Goal: Task Accomplishment & Management: Manage account settings

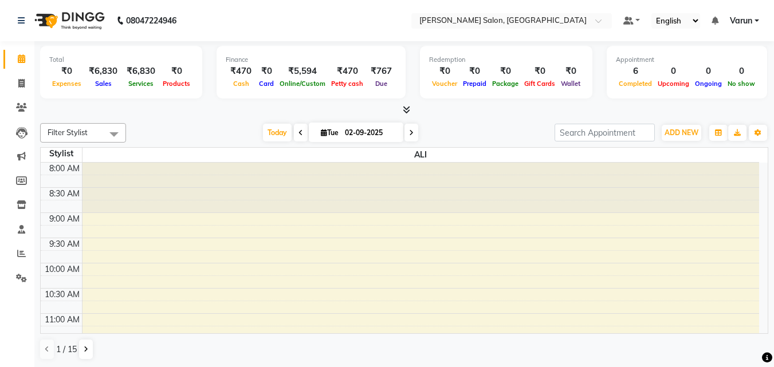
click at [0, 68] on li "Calendar" at bounding box center [17, 59] width 34 height 25
click at [21, 82] on icon at bounding box center [21, 83] width 6 height 9
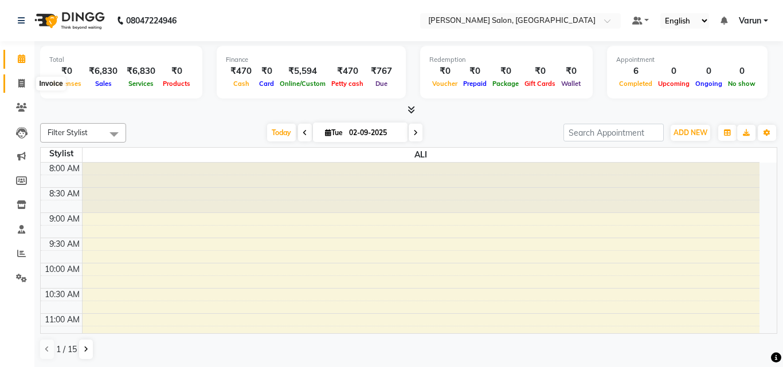
select select "service"
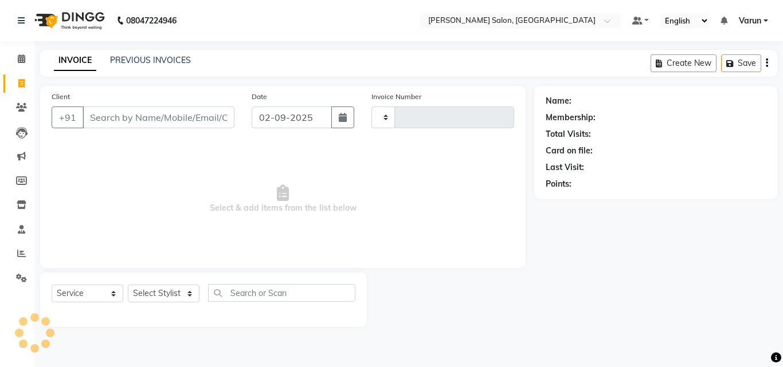
type input "0007"
select select "8959"
click at [138, 66] on div "PREVIOUS INVOICES" at bounding box center [150, 60] width 81 height 12
click at [138, 61] on link "PREVIOUS INVOICES" at bounding box center [150, 60] width 81 height 10
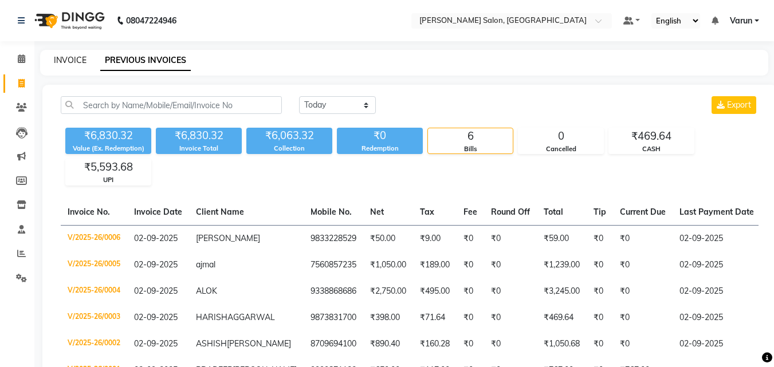
click at [64, 60] on link "INVOICE" at bounding box center [70, 60] width 33 height 10
select select "service"
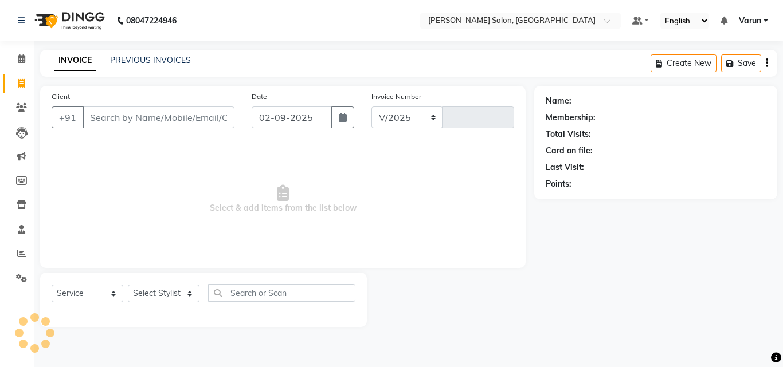
select select "8959"
type input "0007"
click at [24, 60] on icon at bounding box center [21, 58] width 7 height 9
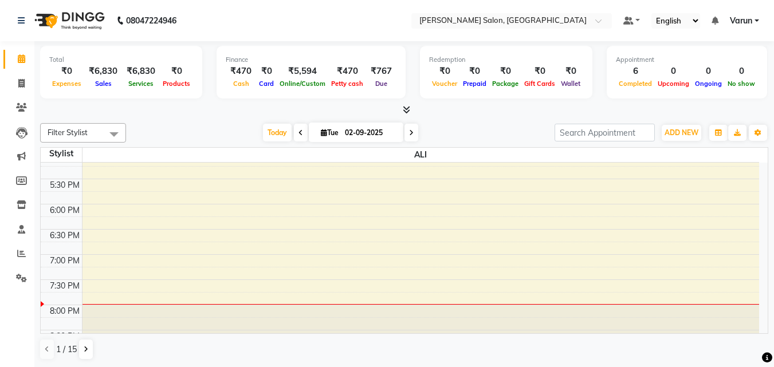
scroll to position [1, 0]
click at [25, 83] on icon at bounding box center [21, 83] width 6 height 9
select select "8959"
select select "service"
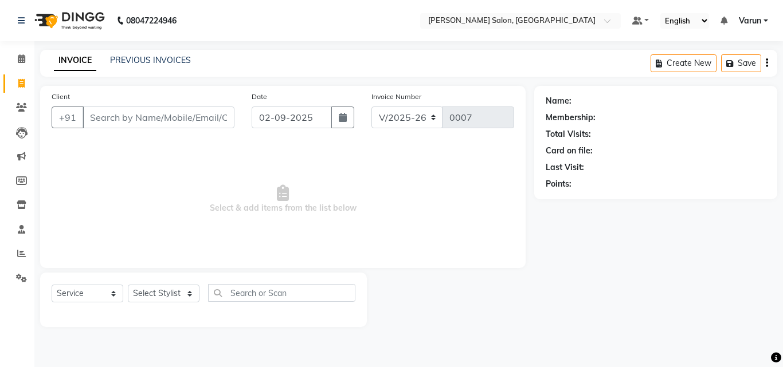
click at [135, 113] on input "Client" at bounding box center [159, 118] width 152 height 22
type input "9810122980"
click at [197, 115] on span "Add Client" at bounding box center [204, 117] width 45 height 11
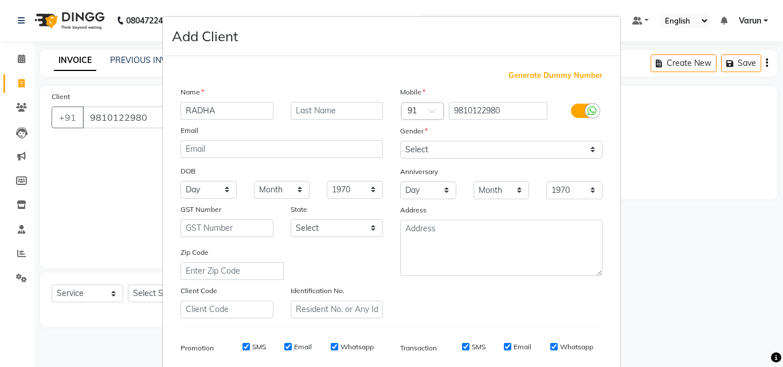
type input "RADHA"
click at [499, 150] on select "Select [DEMOGRAPHIC_DATA] [DEMOGRAPHIC_DATA] Other Prefer Not To Say" at bounding box center [501, 150] width 202 height 18
click at [400, 141] on select "Select [DEMOGRAPHIC_DATA] [DEMOGRAPHIC_DATA] Other Prefer Not To Say" at bounding box center [501, 150] width 202 height 18
click at [447, 153] on select "Select [DEMOGRAPHIC_DATA] [DEMOGRAPHIC_DATA] Other Prefer Not To Say" at bounding box center [501, 150] width 202 height 18
select select "[DEMOGRAPHIC_DATA]"
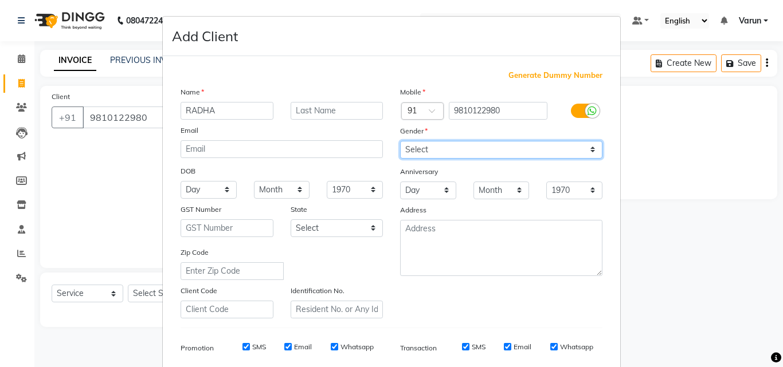
click at [400, 141] on select "Select [DEMOGRAPHIC_DATA] [DEMOGRAPHIC_DATA] Other Prefer Not To Say" at bounding box center [501, 150] width 202 height 18
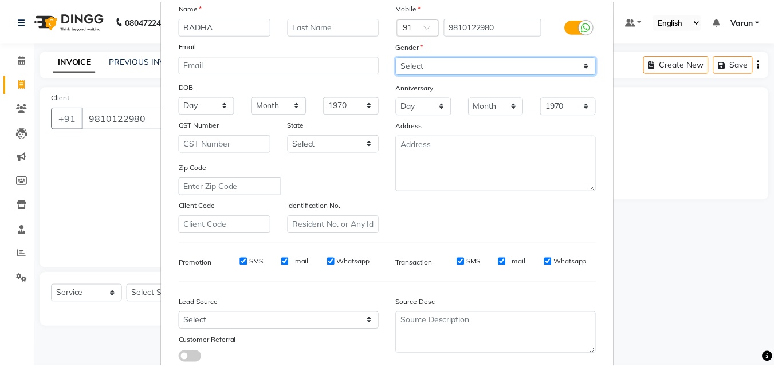
scroll to position [162, 0]
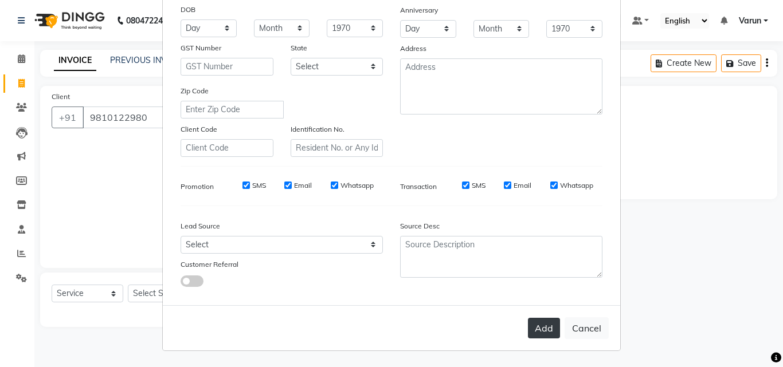
click at [546, 324] on button "Add" at bounding box center [544, 328] width 32 height 21
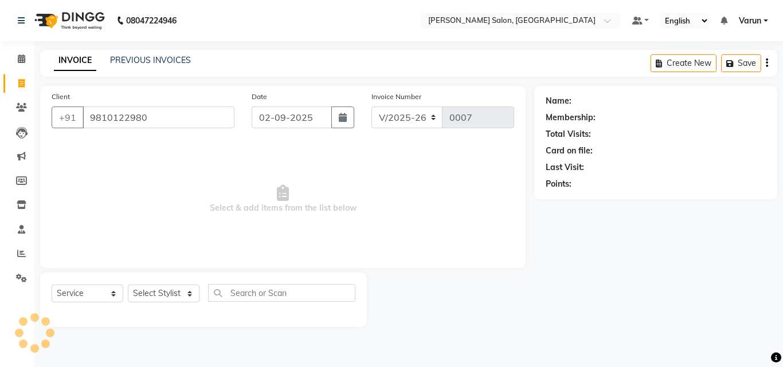
select select
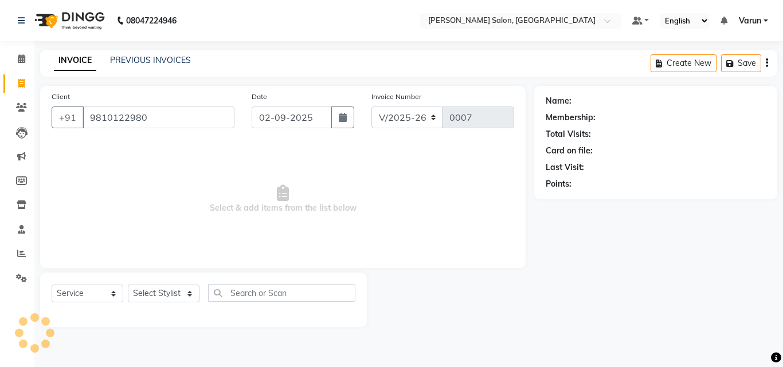
select select
checkbox input "false"
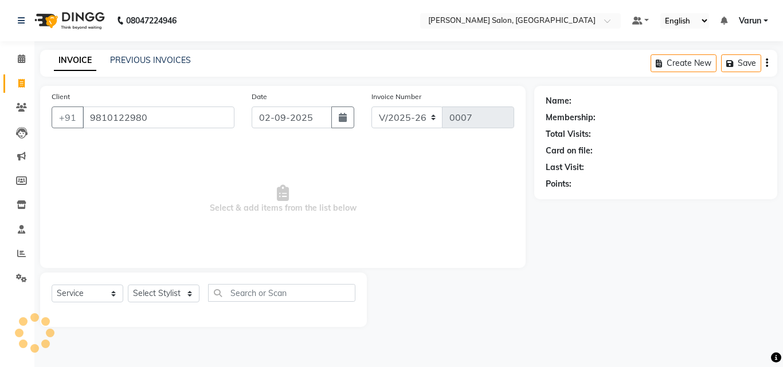
checkbox input "false"
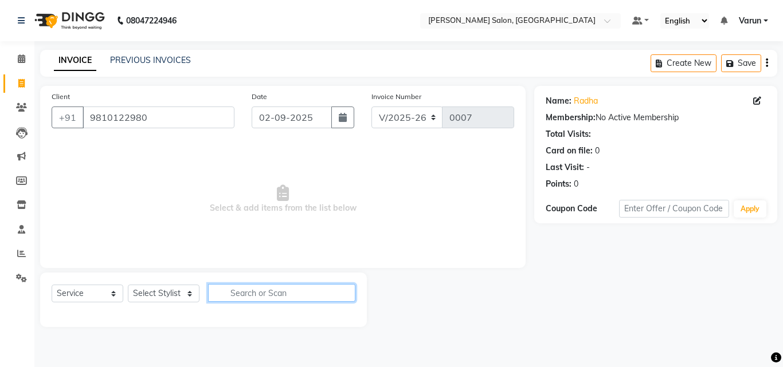
click at [235, 296] on input "text" at bounding box center [281, 293] width 147 height 18
click at [230, 292] on input "text" at bounding box center [281, 293] width 147 height 18
type input "TOUCH"
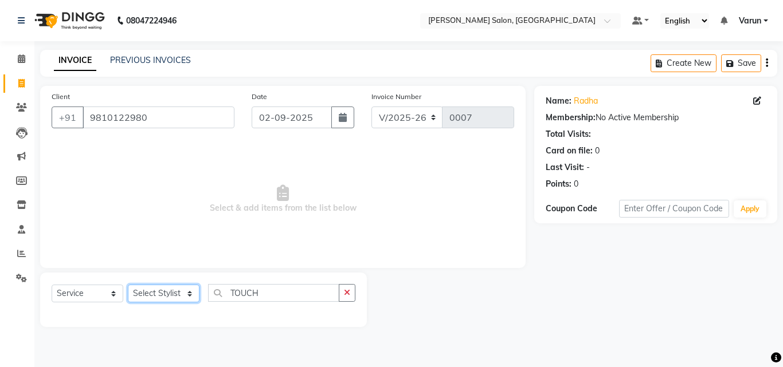
click at [165, 288] on select "Select Stylist ALI [PERSON_NAME] [PERSON_NAME] [PERSON_NAME] [PERSON_NAME] neha…" at bounding box center [164, 294] width 72 height 18
select select "90633"
click at [128, 285] on select "Select Stylist ALI [PERSON_NAME] [PERSON_NAME] [PERSON_NAME] [PERSON_NAME] neha…" at bounding box center [164, 294] width 72 height 18
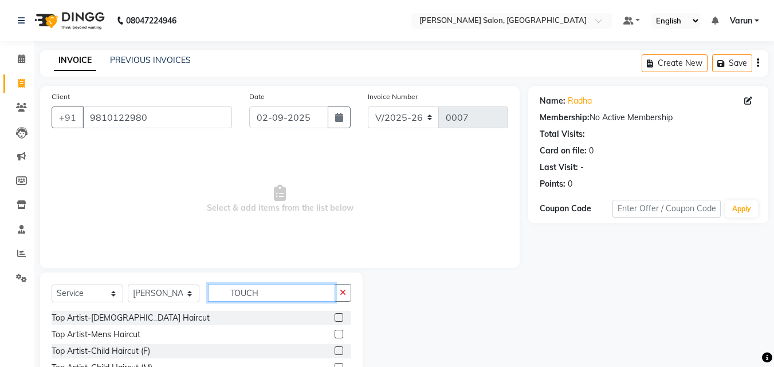
click at [259, 290] on input "TOUCH" at bounding box center [271, 293] width 127 height 18
type input "TOUCH"
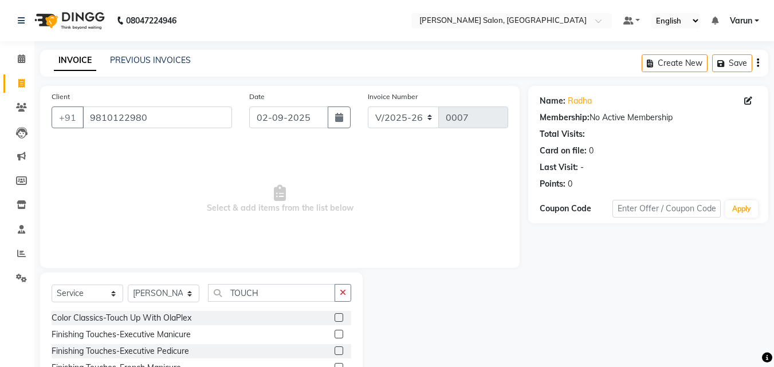
click at [234, 317] on div "Color Classics-Touch Up With OlaPlex" at bounding box center [202, 318] width 300 height 14
click at [335, 320] on label at bounding box center [339, 318] width 9 height 9
click at [335, 320] on input "checkbox" at bounding box center [338, 318] width 7 height 7
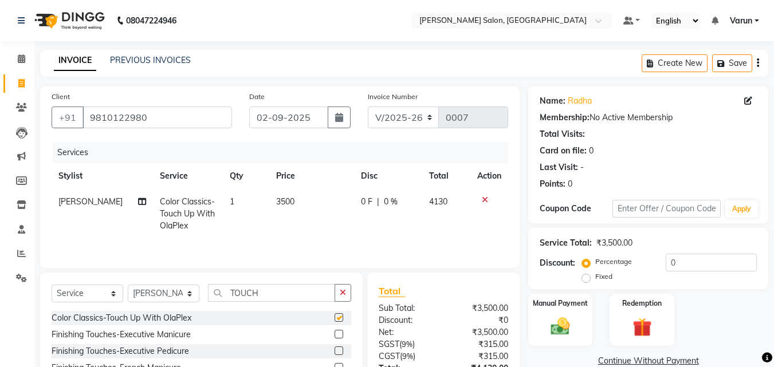
checkbox input "false"
drag, startPoint x: 294, startPoint y: 198, endPoint x: 263, endPoint y: 202, distance: 31.8
click at [269, 202] on td "3500" at bounding box center [311, 214] width 85 height 50
select select "90633"
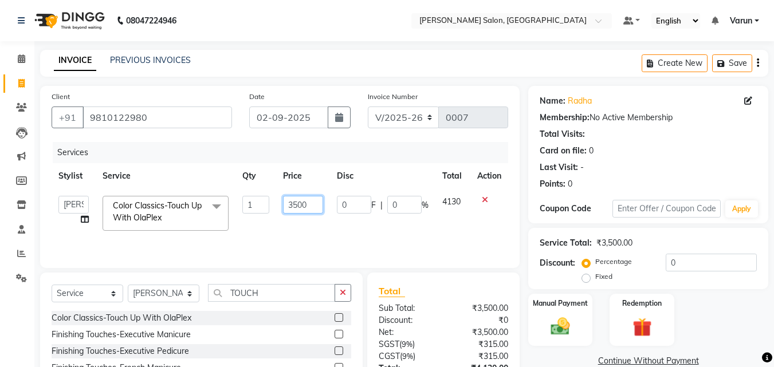
drag, startPoint x: 308, startPoint y: 202, endPoint x: 284, endPoint y: 204, distance: 24.7
click at [284, 204] on input "3500" at bounding box center [303, 205] width 40 height 18
type input "1500"
click at [347, 237] on tr "ALI [PERSON_NAME] [PERSON_NAME] [PERSON_NAME] [PERSON_NAME] neha [PERSON_NAME] …" at bounding box center [280, 213] width 457 height 49
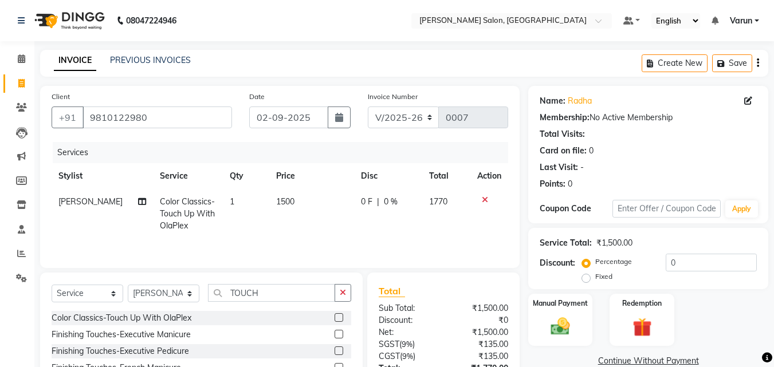
scroll to position [92, 0]
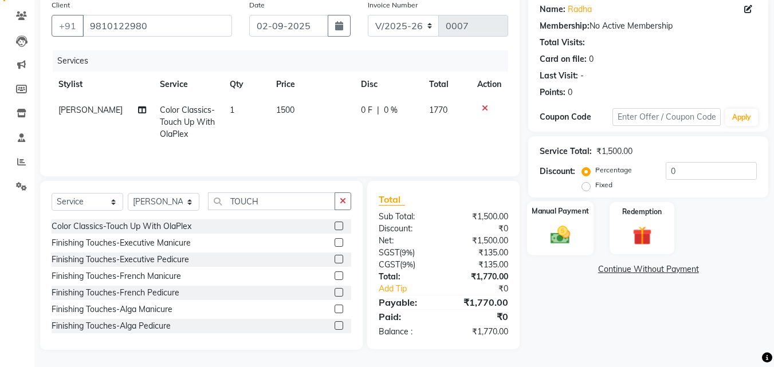
click at [570, 228] on img at bounding box center [561, 235] width 32 height 23
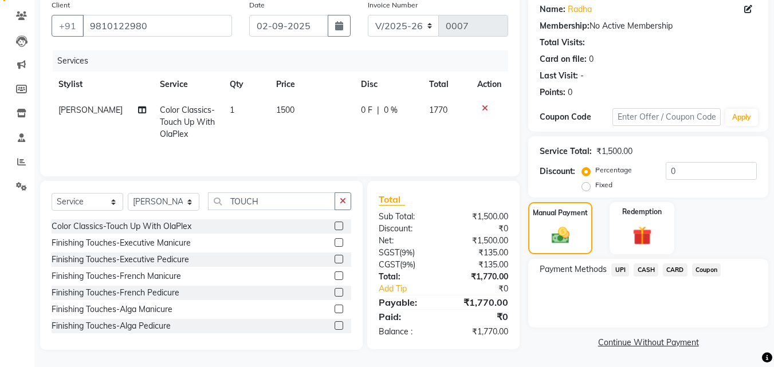
click at [622, 274] on span "UPI" at bounding box center [621, 270] width 18 height 13
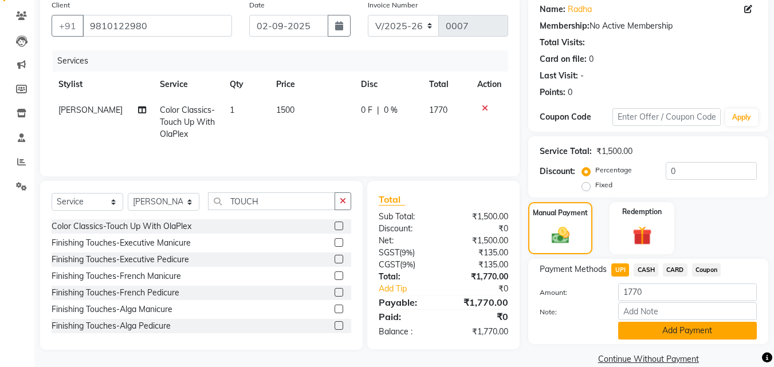
click at [654, 332] on button "Add Payment" at bounding box center [688, 331] width 139 height 18
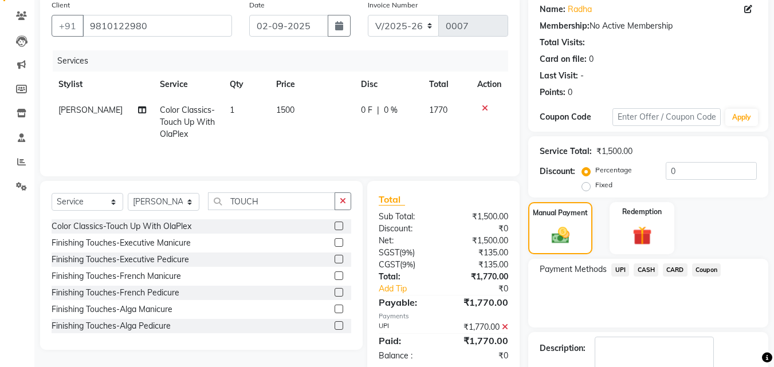
scroll to position [158, 0]
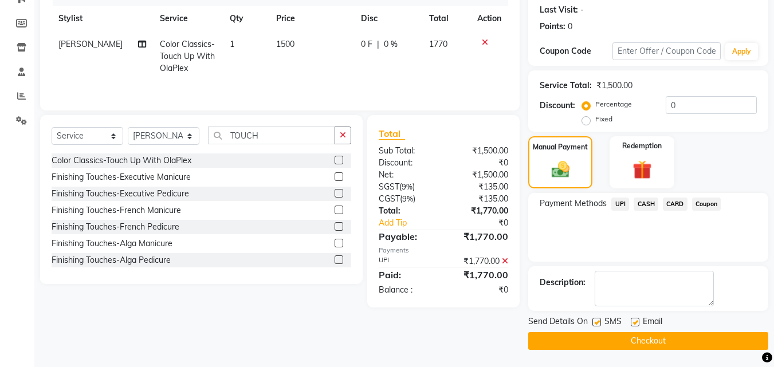
click at [624, 344] on button "Checkout" at bounding box center [649, 341] width 240 height 18
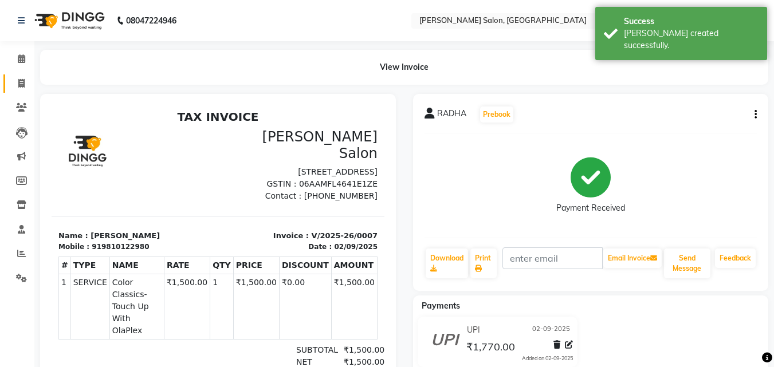
click at [18, 77] on span at bounding box center [21, 83] width 20 height 13
select select "service"
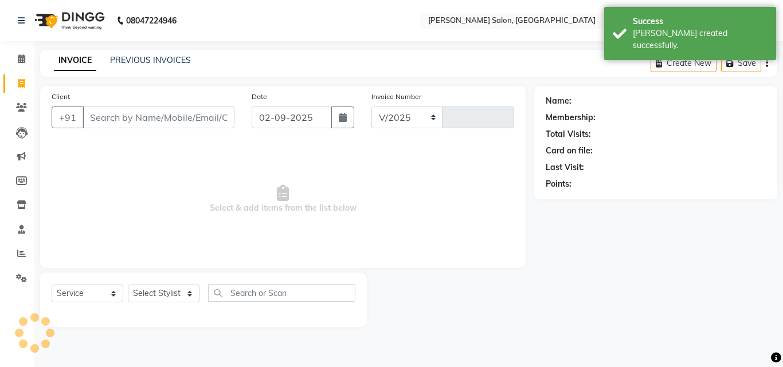
select select "8959"
type input "0008"
click at [165, 54] on div "INVOICE PREVIOUS INVOICES Create New Save" at bounding box center [408, 63] width 737 height 27
click at [167, 60] on link "PREVIOUS INVOICES" at bounding box center [150, 60] width 81 height 10
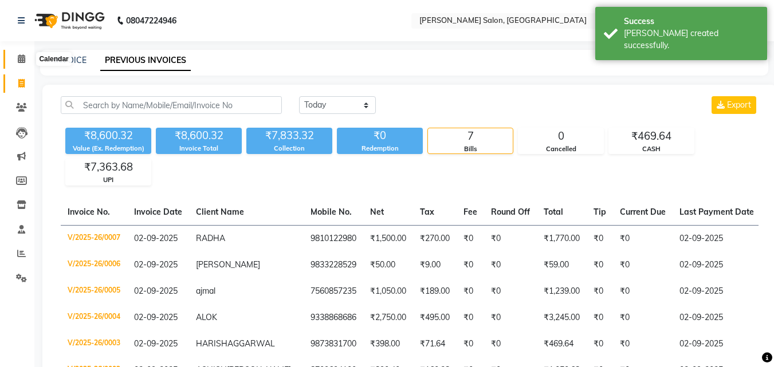
click at [19, 53] on span at bounding box center [21, 59] width 20 height 13
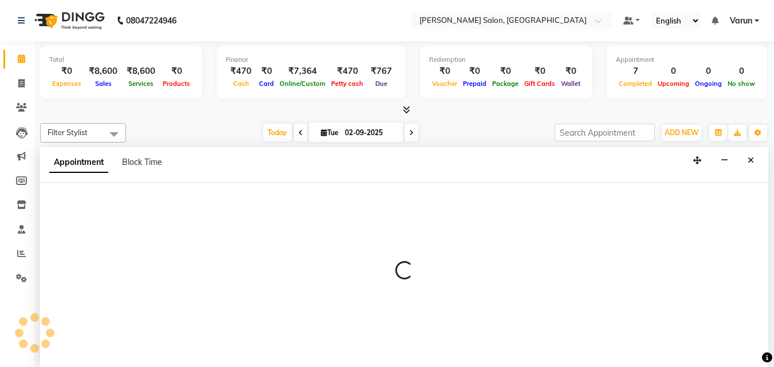
scroll to position [1, 0]
select select "90629"
select select "570"
select select "tentative"
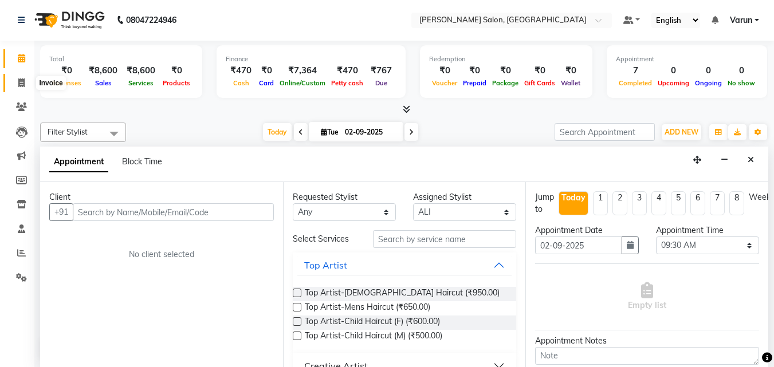
click at [16, 83] on span at bounding box center [21, 83] width 20 height 13
select select "service"
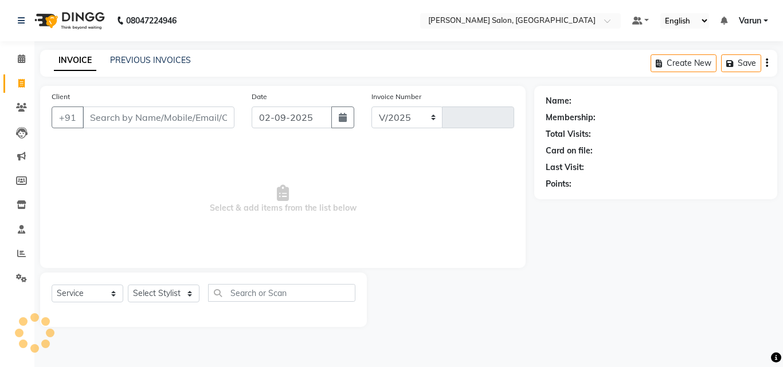
select select "8959"
type input "0008"
click at [169, 121] on input "Client" at bounding box center [159, 118] width 152 height 22
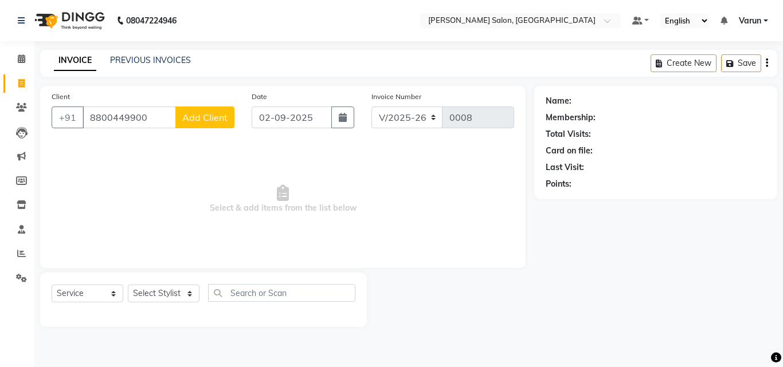
type input "8800449900"
click at [193, 111] on button "Add Client" at bounding box center [204, 118] width 59 height 22
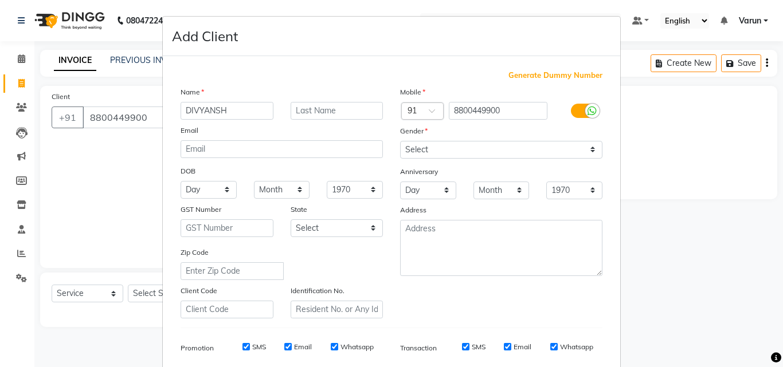
type input "DIVYANSH"
click at [532, 154] on select "Select [DEMOGRAPHIC_DATA] [DEMOGRAPHIC_DATA] Other Prefer Not To Say" at bounding box center [501, 150] width 202 height 18
select select "[DEMOGRAPHIC_DATA]"
click at [400, 141] on select "Select [DEMOGRAPHIC_DATA] [DEMOGRAPHIC_DATA] Other Prefer Not To Say" at bounding box center [501, 150] width 202 height 18
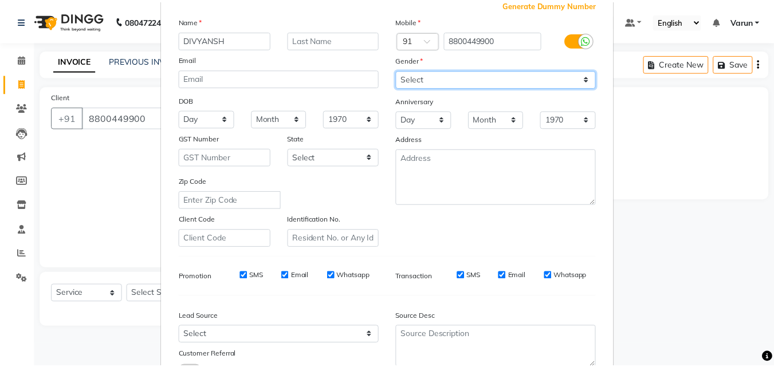
scroll to position [162, 0]
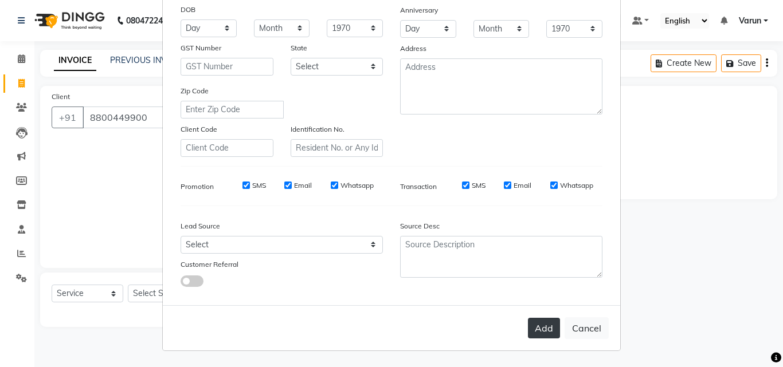
click at [532, 326] on button "Add" at bounding box center [544, 328] width 32 height 21
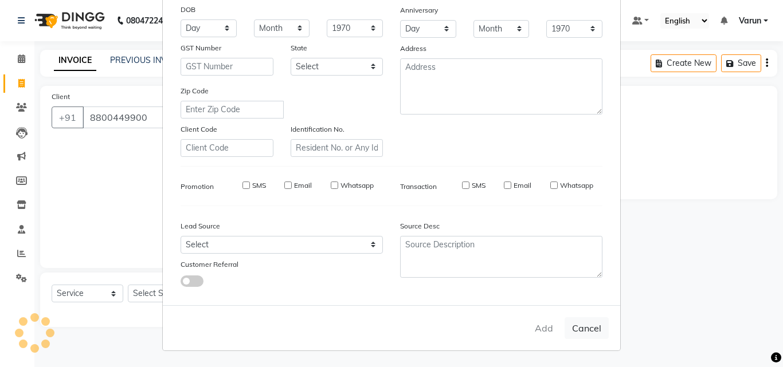
select select
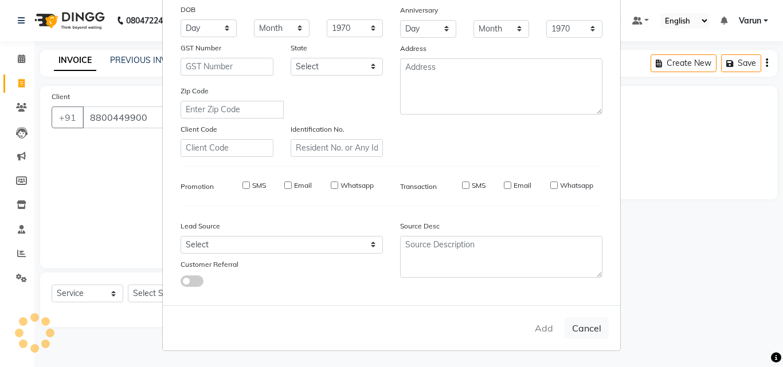
select select
checkbox input "false"
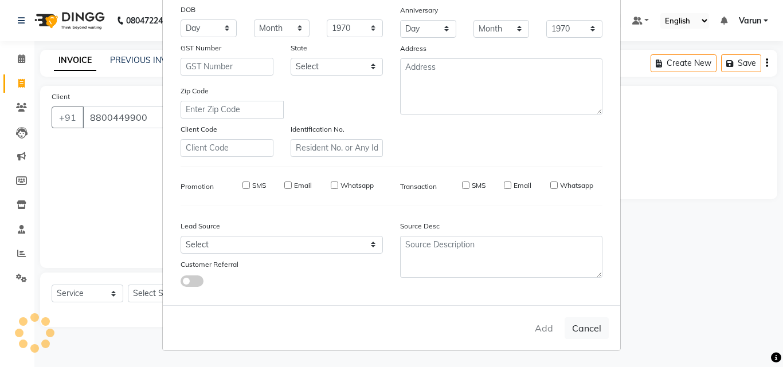
checkbox input "false"
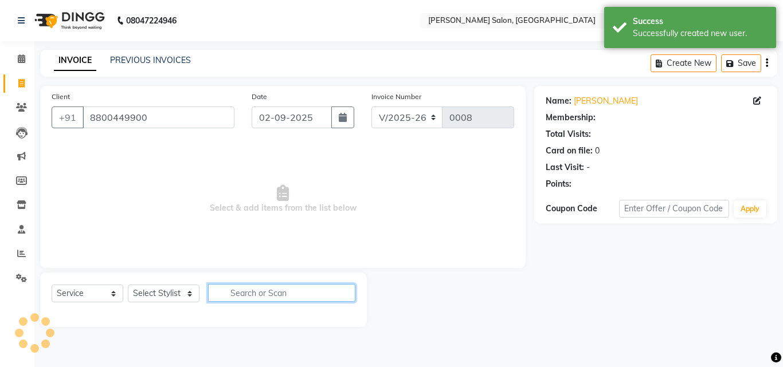
click at [259, 290] on input "text" at bounding box center [281, 293] width 147 height 18
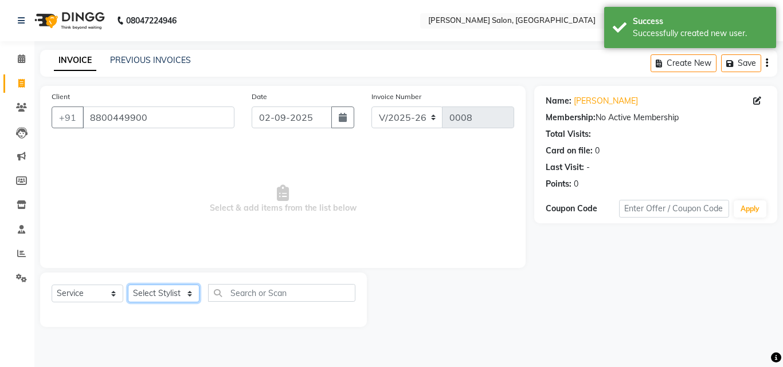
click at [182, 289] on select "Select Stylist ALI [PERSON_NAME] [PERSON_NAME] [PERSON_NAME] [PERSON_NAME] neha…" at bounding box center [164, 294] width 72 height 18
select select "90660"
click at [128, 285] on select "Select Stylist ALI [PERSON_NAME] [PERSON_NAME] [PERSON_NAME] [PERSON_NAME] neha…" at bounding box center [164, 294] width 72 height 18
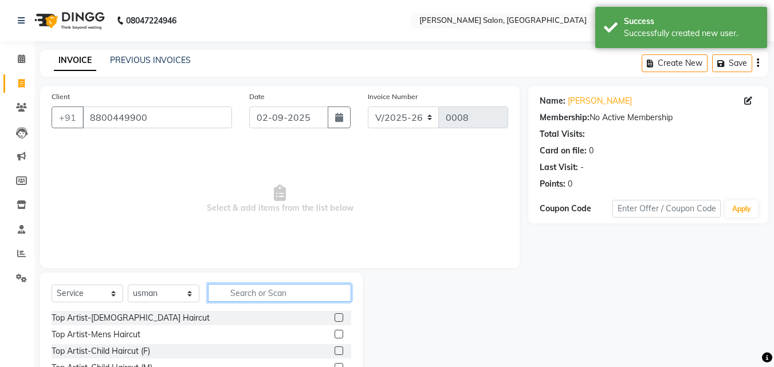
click at [247, 300] on input "text" at bounding box center [279, 293] width 143 height 18
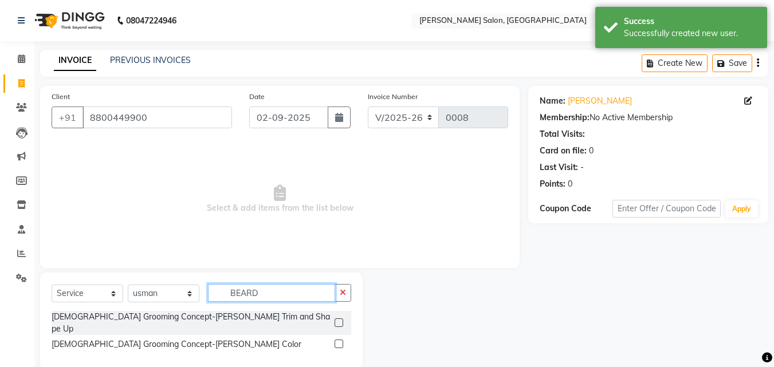
type input "BEARD"
click at [253, 319] on div "[DEMOGRAPHIC_DATA] Grooming Concept-[PERSON_NAME] Trim and Shape Up" at bounding box center [202, 323] width 300 height 24
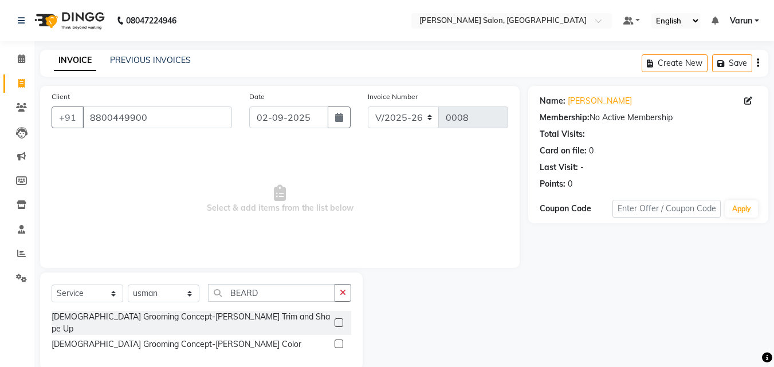
click at [338, 319] on label at bounding box center [339, 323] width 9 height 9
click at [338, 320] on input "checkbox" at bounding box center [338, 323] width 7 height 7
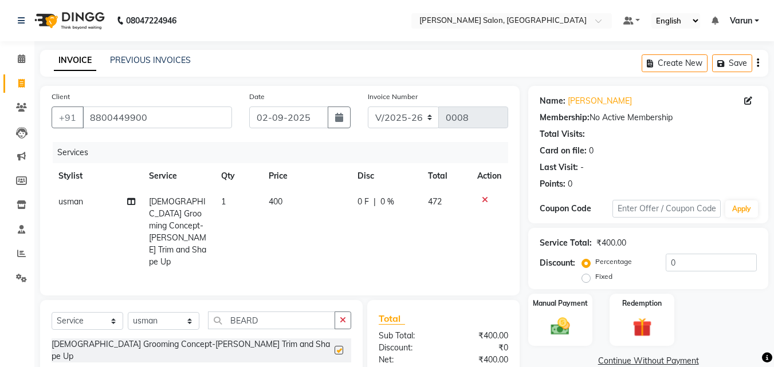
checkbox input "false"
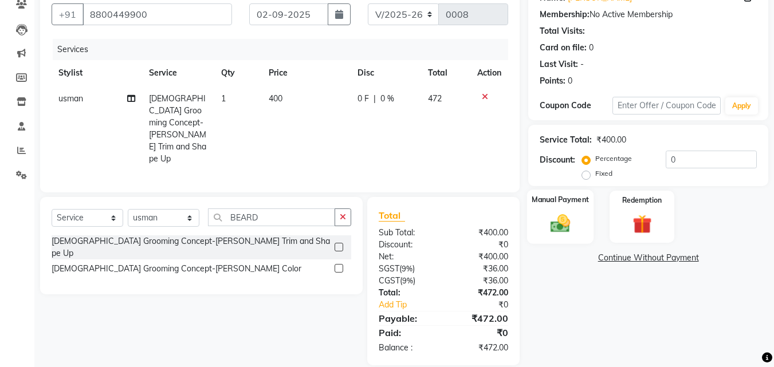
click at [570, 222] on img at bounding box center [561, 223] width 32 height 23
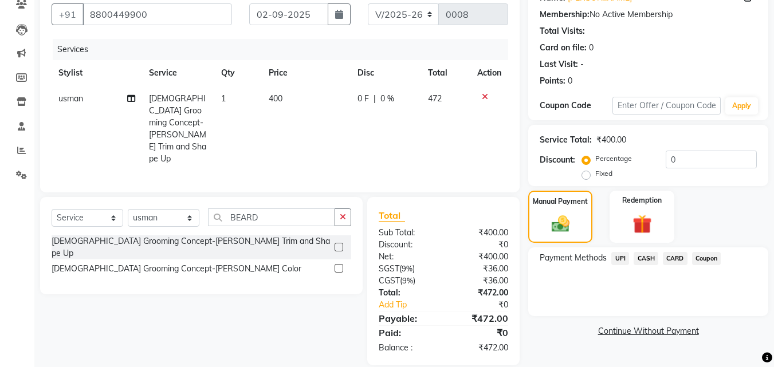
click at [640, 255] on span "CASH" at bounding box center [646, 258] width 25 height 13
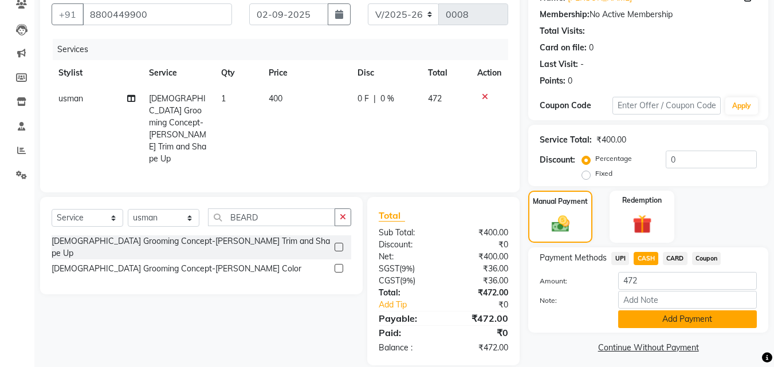
click at [664, 322] on button "Add Payment" at bounding box center [688, 320] width 139 height 18
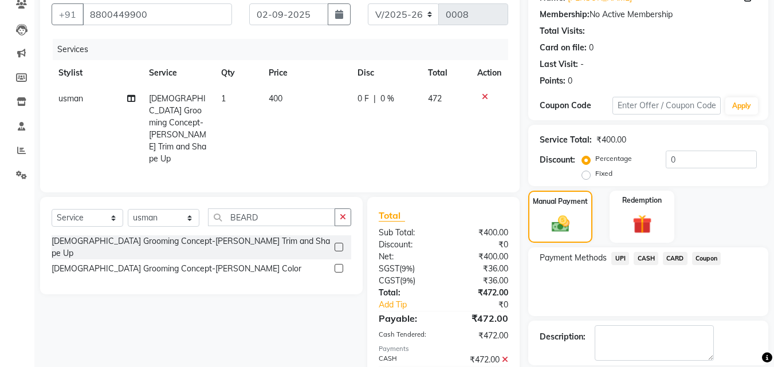
scroll to position [158, 0]
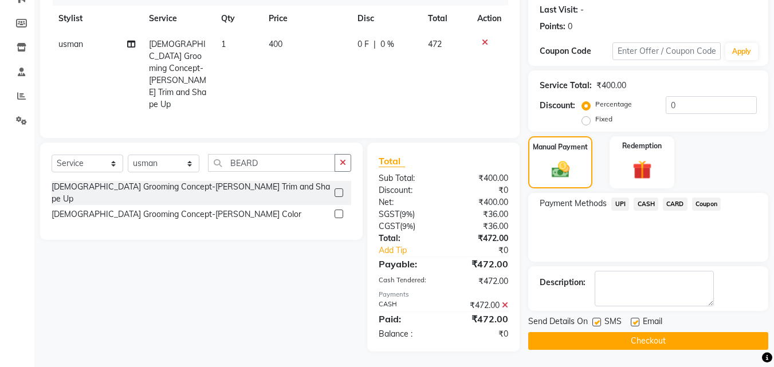
click at [624, 340] on button "Checkout" at bounding box center [649, 341] width 240 height 18
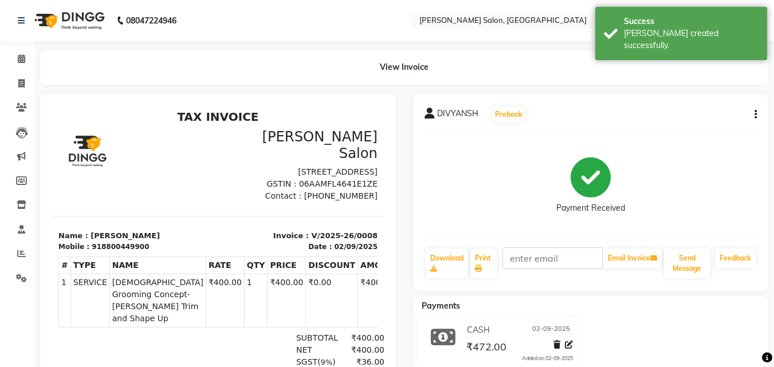
click at [15, 24] on div "08047224946" at bounding box center [97, 21] width 176 height 32
click at [22, 22] on icon at bounding box center [21, 21] width 7 height 8
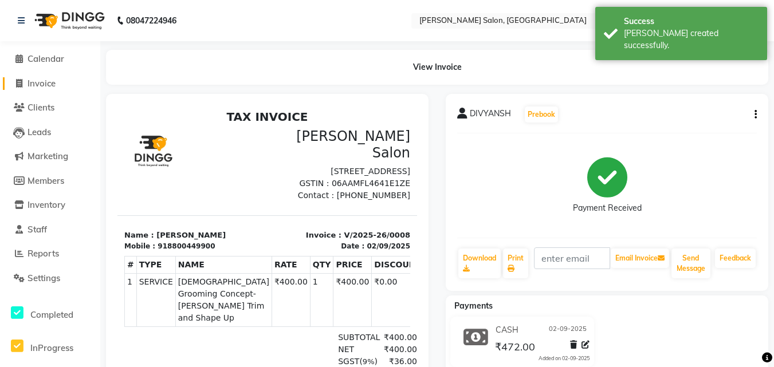
click at [24, 84] on span at bounding box center [18, 83] width 17 height 13
select select "service"
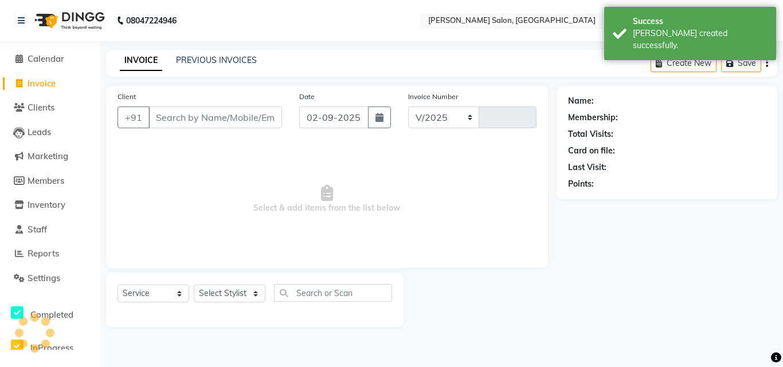
select select "8959"
type input "0009"
click at [41, 61] on span "Calendar" at bounding box center [46, 58] width 37 height 11
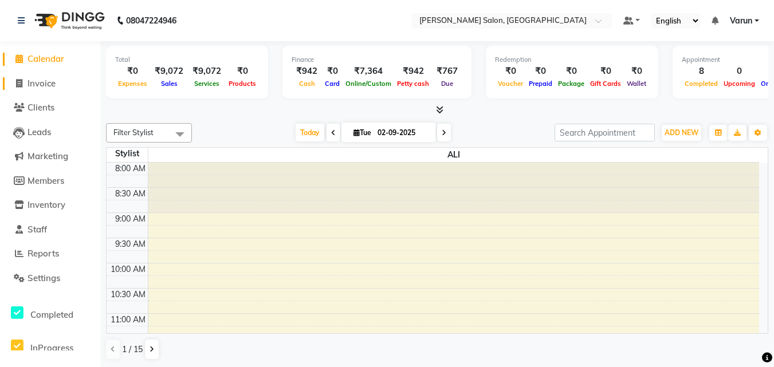
click at [33, 83] on span "Invoice" at bounding box center [42, 83] width 28 height 11
select select "service"
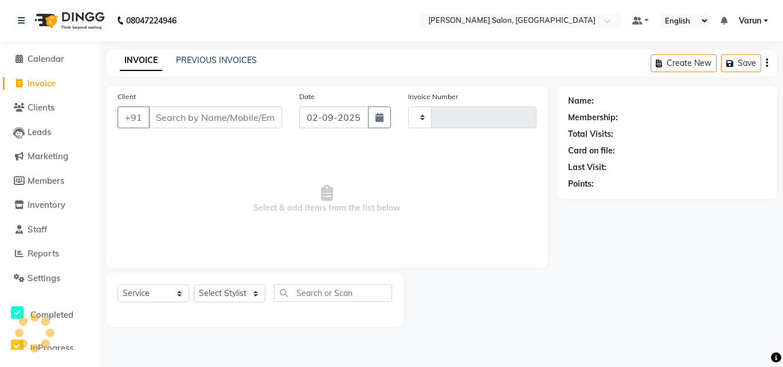
type input "0009"
select select "8959"
click at [57, 50] on li "Calendar" at bounding box center [50, 59] width 100 height 25
click at [57, 59] on span "Calendar" at bounding box center [46, 58] width 37 height 11
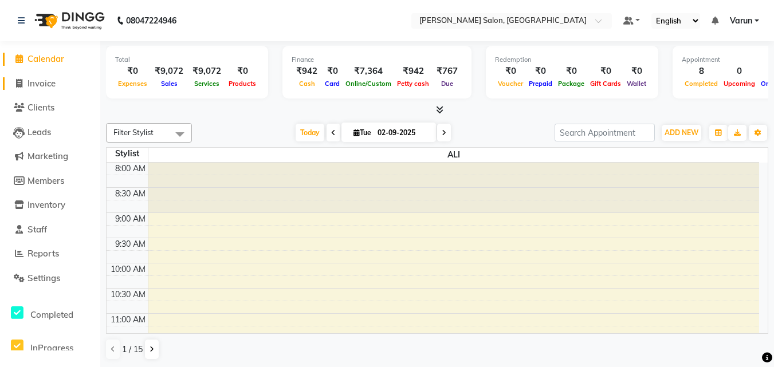
click at [49, 84] on span "Invoice" at bounding box center [42, 83] width 28 height 11
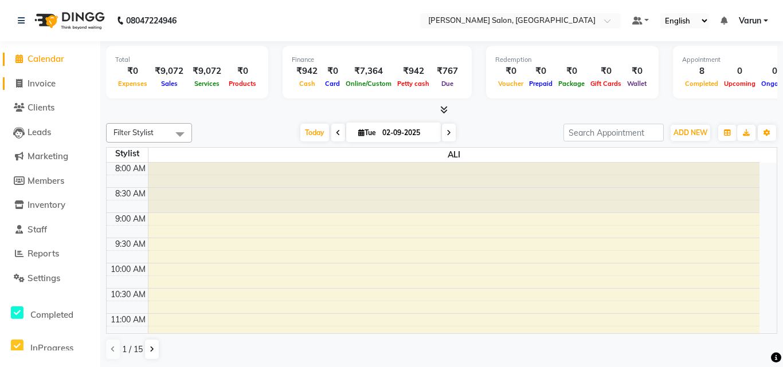
select select "service"
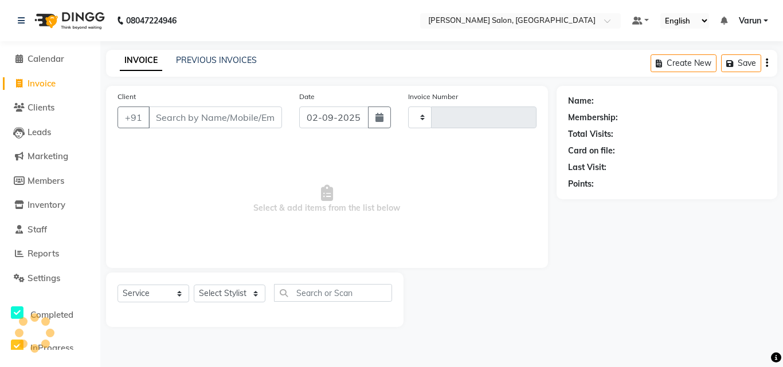
type input "0009"
select select "8959"
click at [195, 65] on link "PREVIOUS INVOICES" at bounding box center [216, 60] width 81 height 10
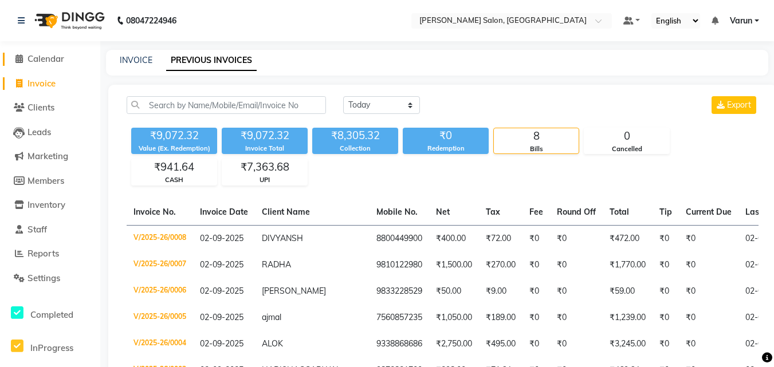
click at [40, 61] on span "Calendar" at bounding box center [46, 58] width 37 height 11
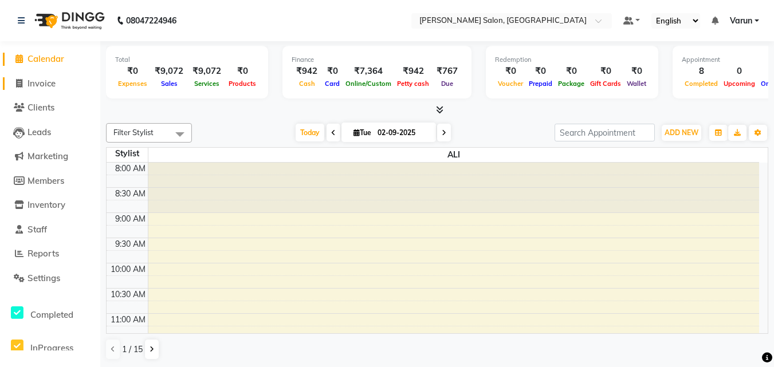
click at [40, 82] on span "Invoice" at bounding box center [42, 83] width 28 height 11
select select "service"
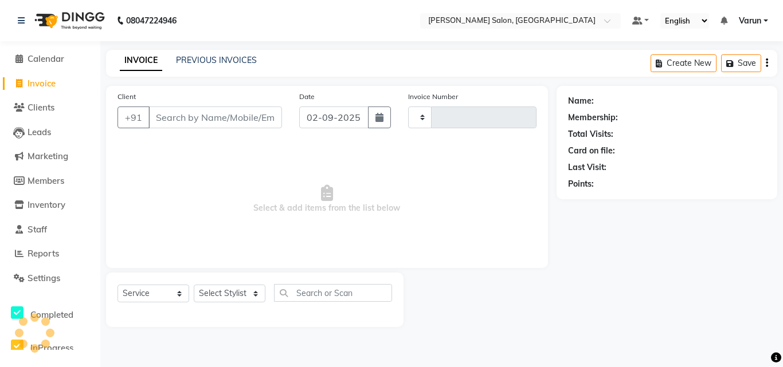
type input "0009"
select select "8959"
drag, startPoint x: 171, startPoint y: 111, endPoint x: 171, endPoint y: 117, distance: 6.3
click at [171, 111] on input "Client" at bounding box center [215, 118] width 134 height 22
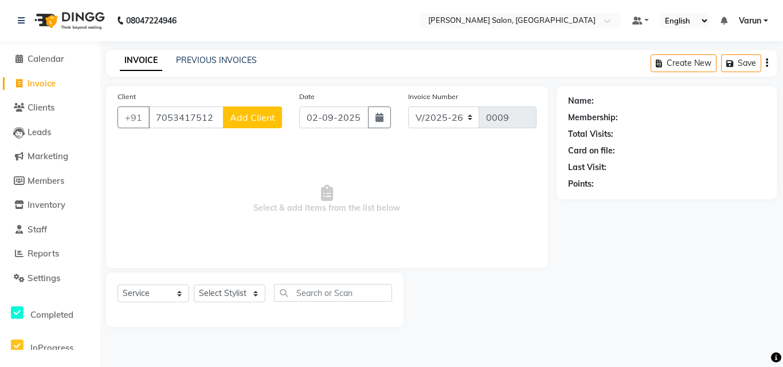
type input "7053417512"
click at [244, 121] on span "Add Client" at bounding box center [252, 117] width 45 height 11
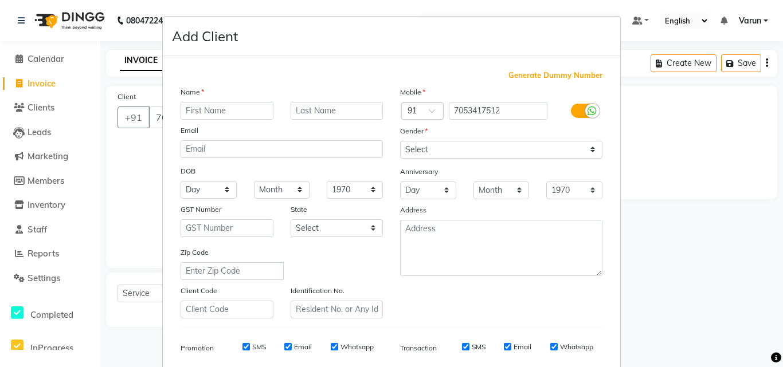
click at [206, 109] on input "text" at bounding box center [227, 111] width 93 height 18
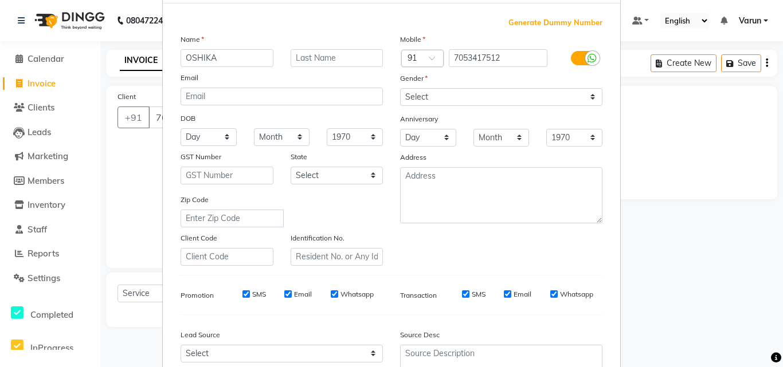
scroll to position [162, 0]
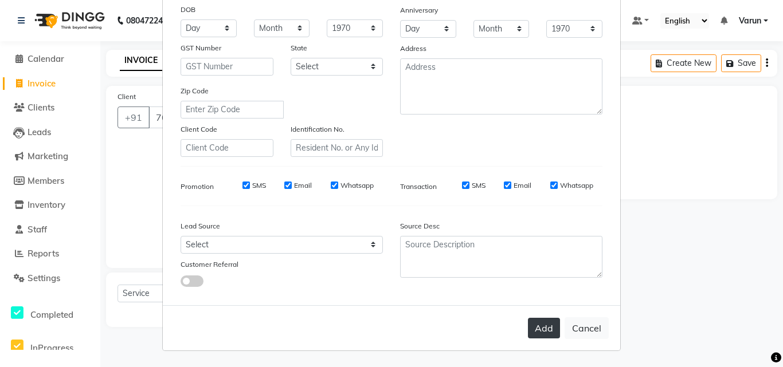
type input "OSHIKA"
click at [538, 326] on button "Add" at bounding box center [544, 328] width 32 height 21
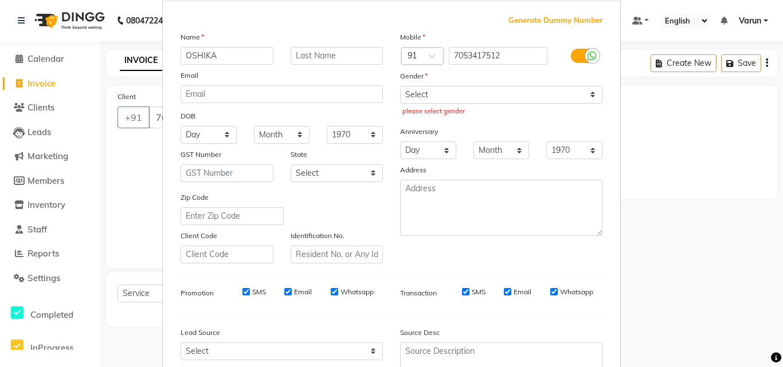
scroll to position [47, 0]
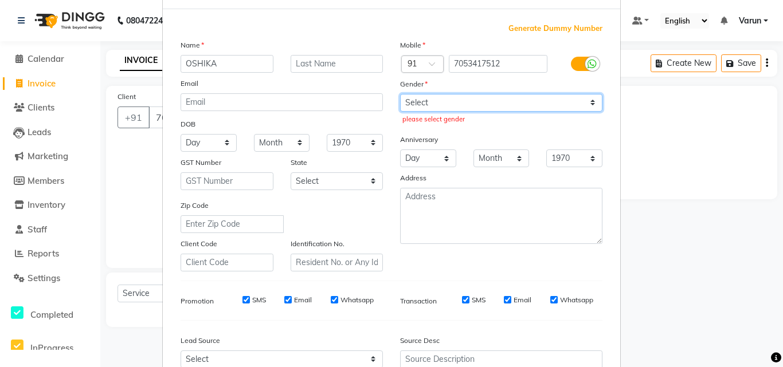
click at [450, 107] on select "Select [DEMOGRAPHIC_DATA] [DEMOGRAPHIC_DATA] Other Prefer Not To Say" at bounding box center [501, 103] width 202 height 18
select select "[DEMOGRAPHIC_DATA]"
click at [400, 94] on select "Select [DEMOGRAPHIC_DATA] [DEMOGRAPHIC_DATA] Other Prefer Not To Say" at bounding box center [501, 103] width 202 height 18
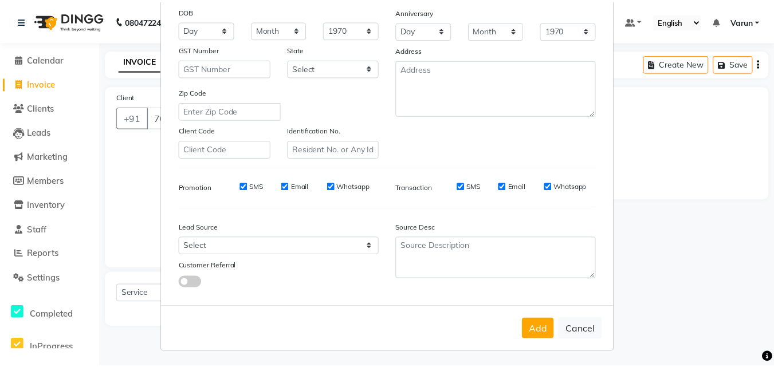
scroll to position [162, 0]
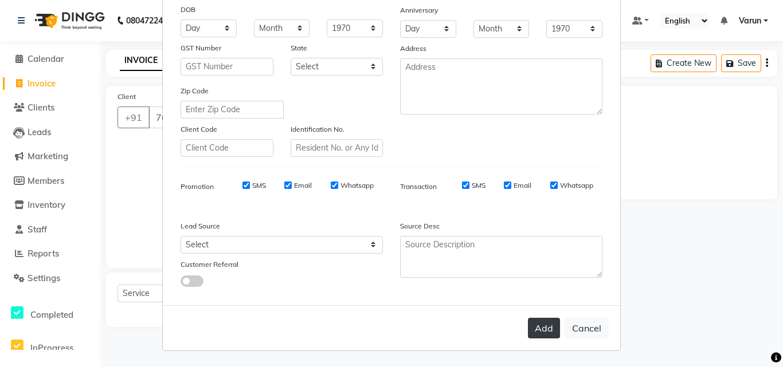
click at [545, 330] on button "Add" at bounding box center [544, 328] width 32 height 21
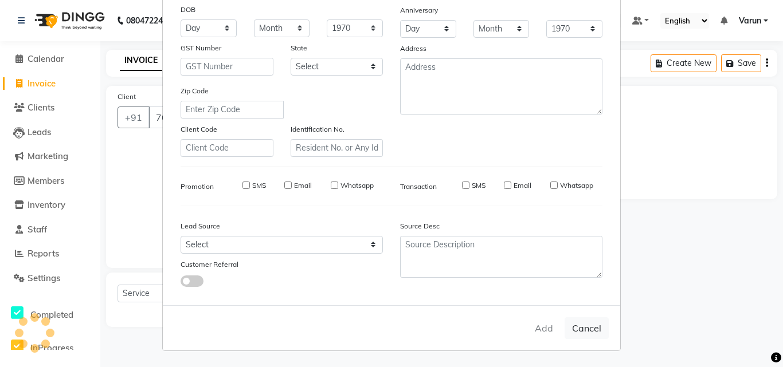
select select
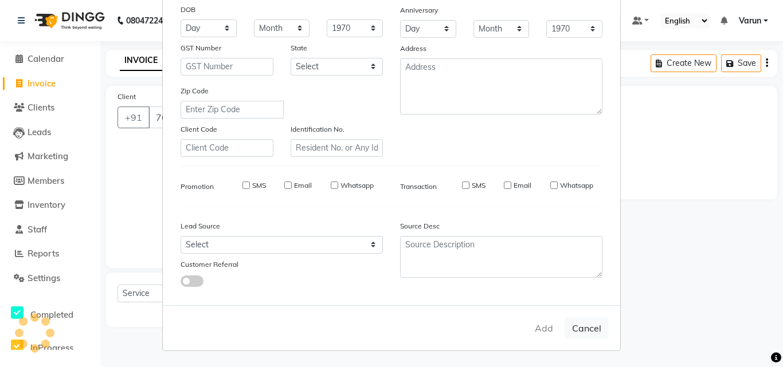
select select
checkbox input "false"
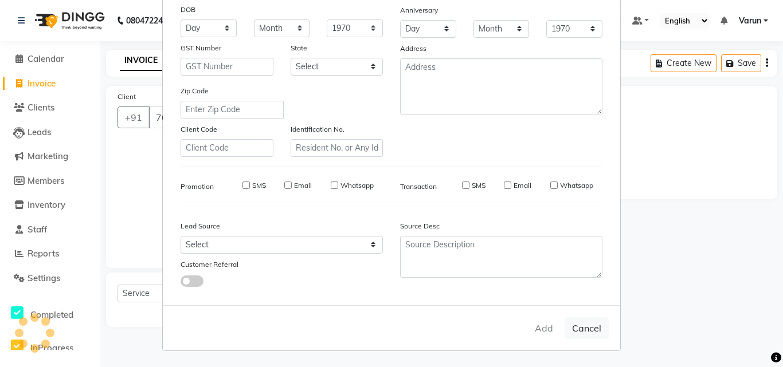
checkbox input "false"
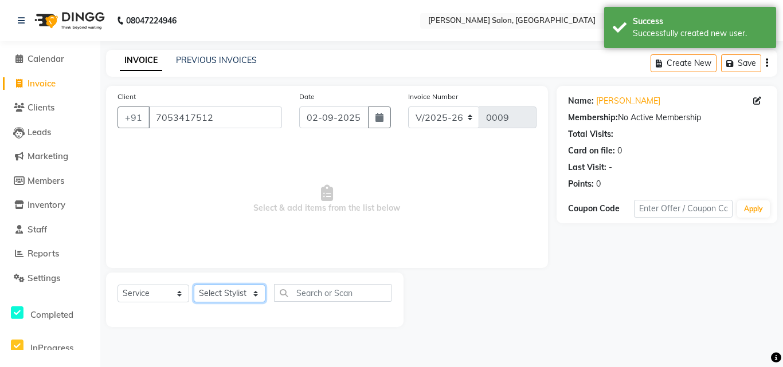
click at [206, 291] on select "Select Stylist ALI [PERSON_NAME] [PERSON_NAME] [PERSON_NAME] [PERSON_NAME] neha…" at bounding box center [230, 294] width 72 height 18
select select "90660"
click at [194, 285] on select "Select Stylist ALI [PERSON_NAME] [PERSON_NAME] [PERSON_NAME] [PERSON_NAME] neha…" at bounding box center [230, 294] width 72 height 18
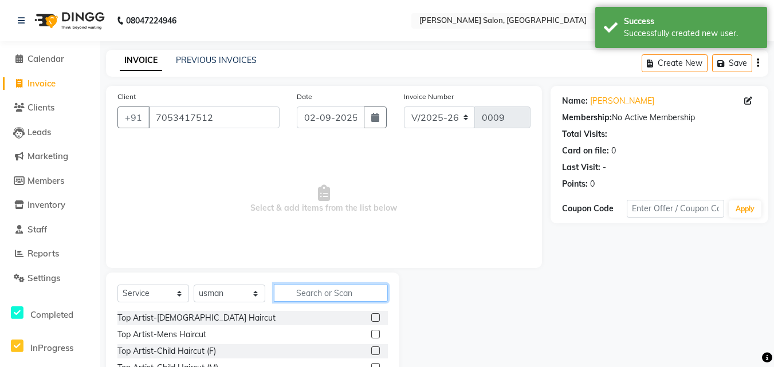
click at [324, 291] on input "text" at bounding box center [331, 293] width 114 height 18
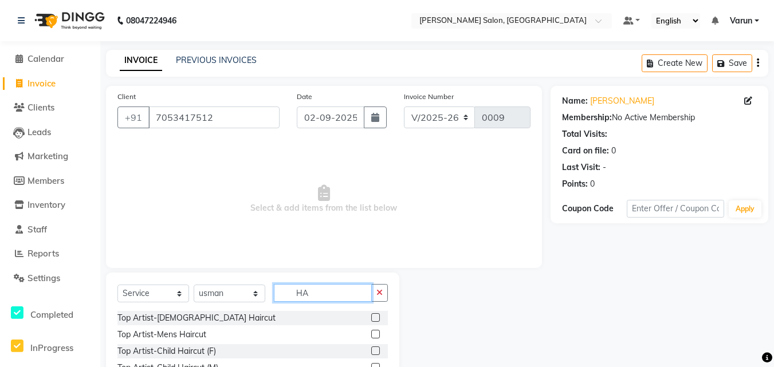
type input "H"
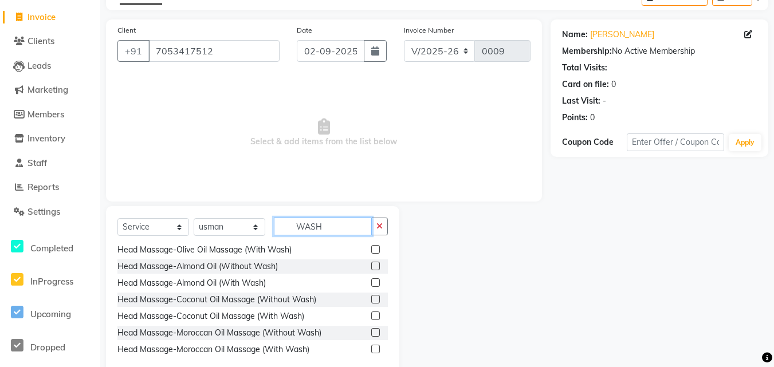
scroll to position [92, 0]
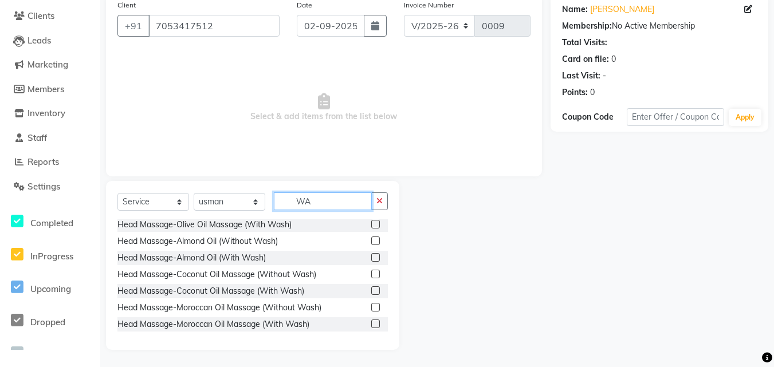
type input "W"
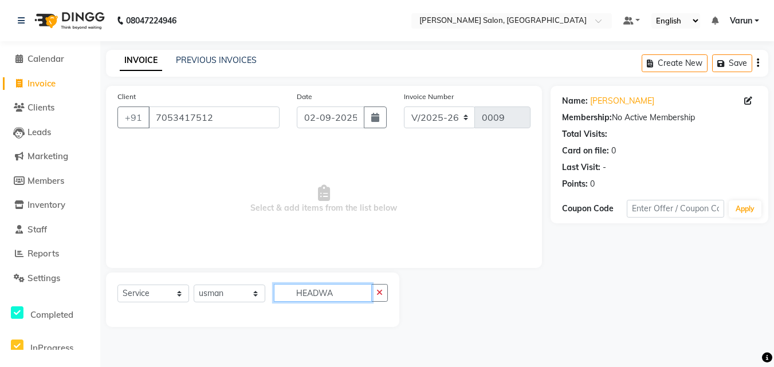
scroll to position [0, 0]
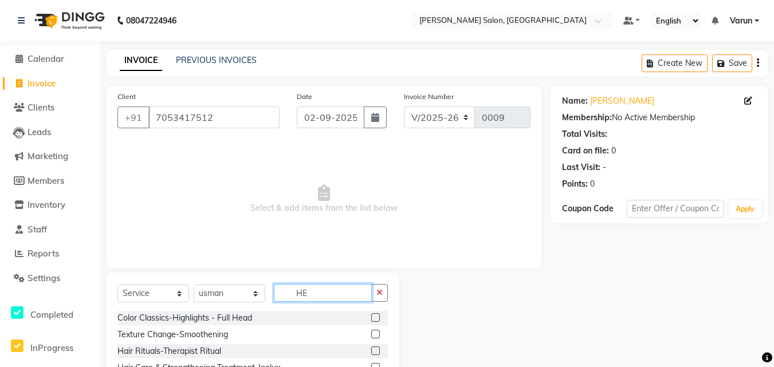
type input "H"
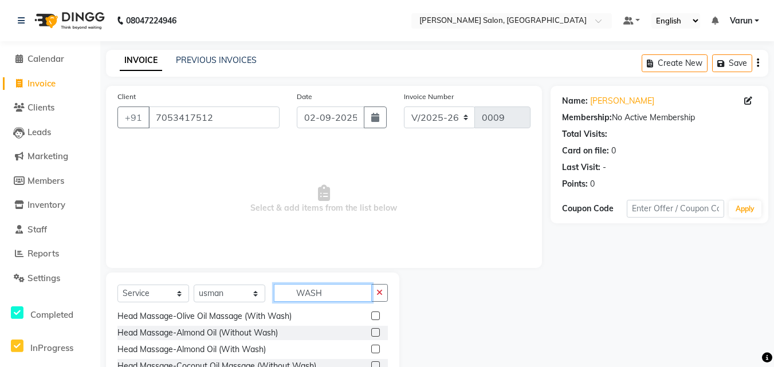
scroll to position [92, 0]
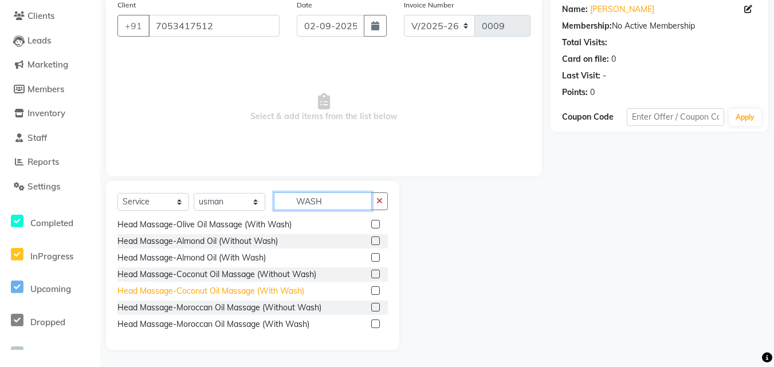
type input "WASH"
click at [209, 288] on div "Head Massage-Coconut Oil Massage (With Wash)" at bounding box center [211, 291] width 187 height 12
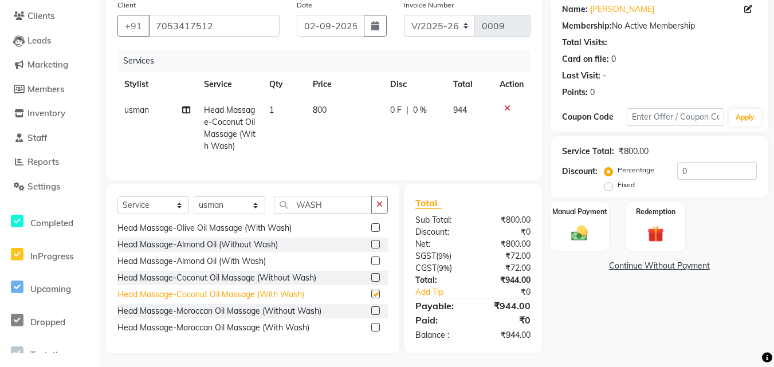
checkbox input "false"
click at [504, 109] on icon at bounding box center [507, 108] width 6 height 8
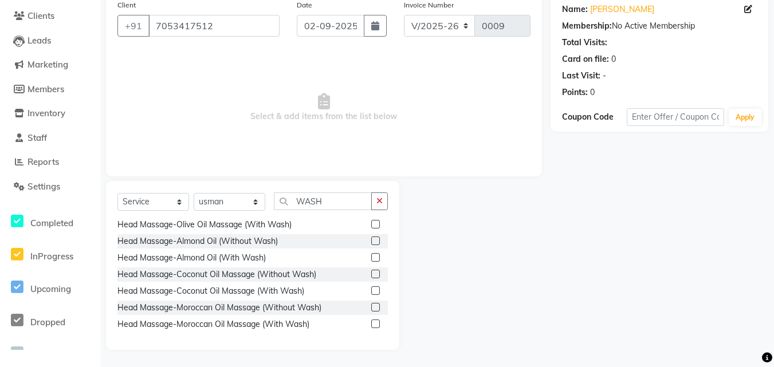
click at [371, 260] on label at bounding box center [375, 257] width 9 height 9
click at [371, 260] on input "checkbox" at bounding box center [374, 258] width 7 height 7
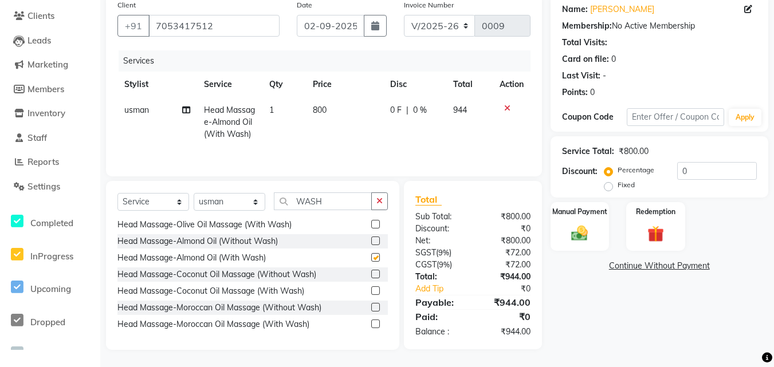
checkbox input "false"
click at [507, 108] on icon at bounding box center [507, 108] width 6 height 8
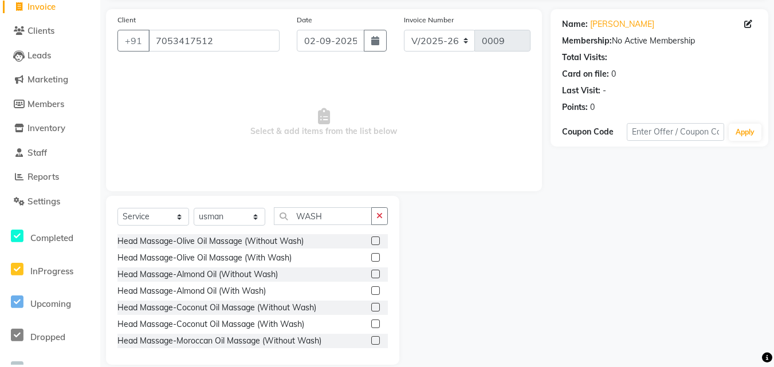
scroll to position [34, 0]
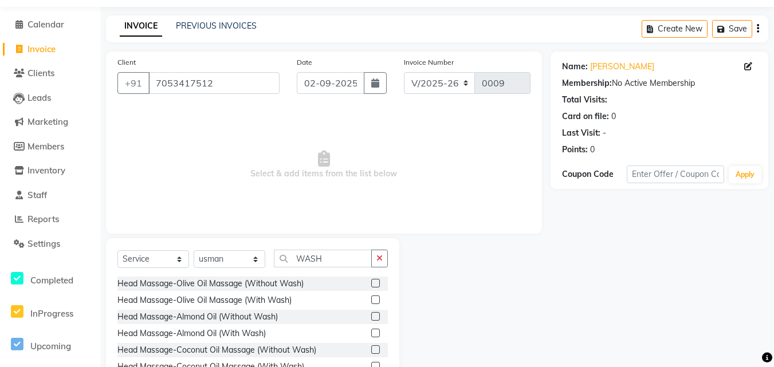
click at [371, 282] on label at bounding box center [375, 283] width 9 height 9
click at [371, 282] on input "checkbox" at bounding box center [374, 283] width 7 height 7
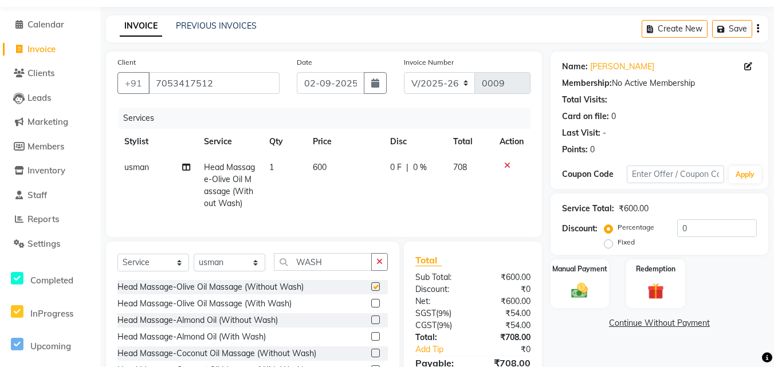
checkbox input "false"
drag, startPoint x: 326, startPoint y: 169, endPoint x: 306, endPoint y: 170, distance: 20.1
click at [306, 170] on tr "usman Head Massage-Olive Oil Massage (Without Wash) 1 600 0 F | 0 % 708" at bounding box center [324, 186] width 413 height 62
click at [318, 171] on span "600" at bounding box center [320, 167] width 14 height 10
select select "90660"
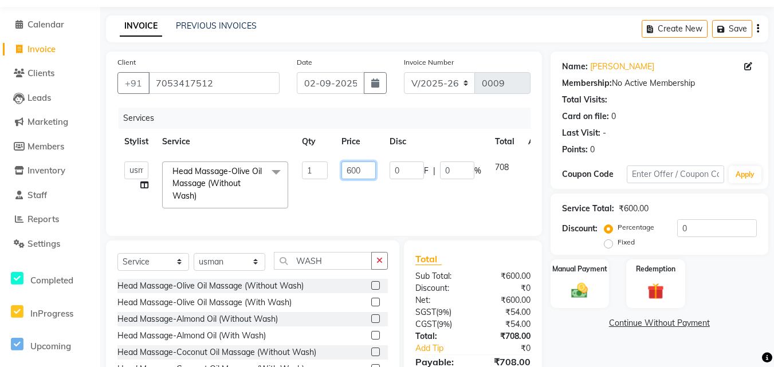
drag, startPoint x: 365, startPoint y: 169, endPoint x: 346, endPoint y: 173, distance: 19.5
click at [346, 173] on input "600" at bounding box center [359, 171] width 34 height 18
type input "500"
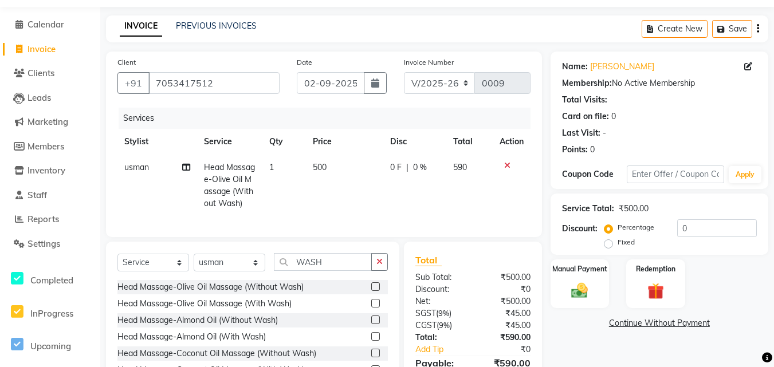
click at [370, 211] on td "500" at bounding box center [344, 186] width 77 height 62
select select "90660"
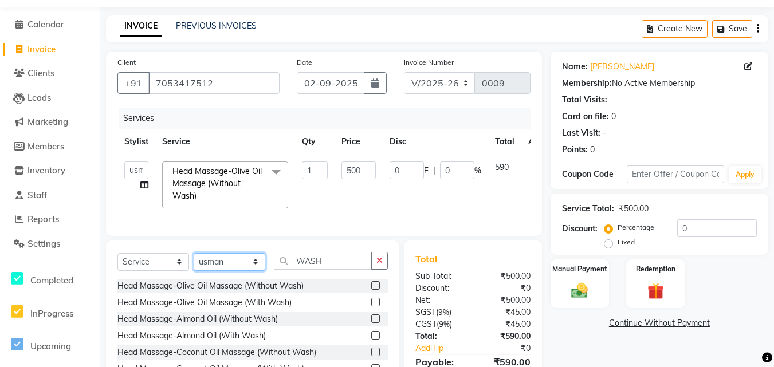
drag, startPoint x: 239, startPoint y: 262, endPoint x: 254, endPoint y: 269, distance: 16.4
click at [239, 262] on select "Select Stylist ALI [PERSON_NAME] [PERSON_NAME] [PERSON_NAME] [PERSON_NAME] neha…" at bounding box center [230, 262] width 72 height 18
select select "90632"
click at [194, 261] on select "Select Stylist ALI [PERSON_NAME] [PERSON_NAME] [PERSON_NAME] [PERSON_NAME] neha…" at bounding box center [230, 262] width 72 height 18
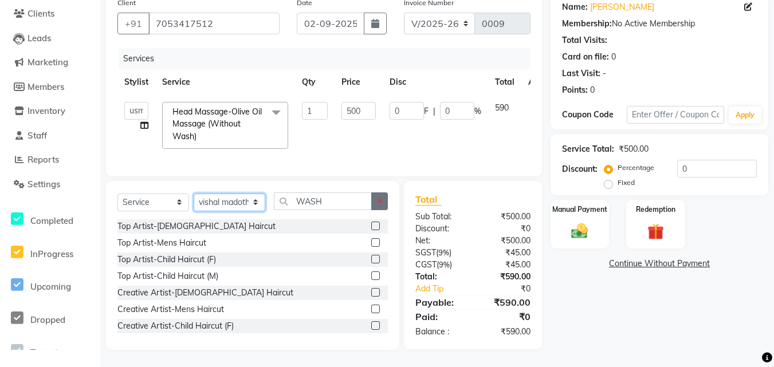
scroll to position [45, 0]
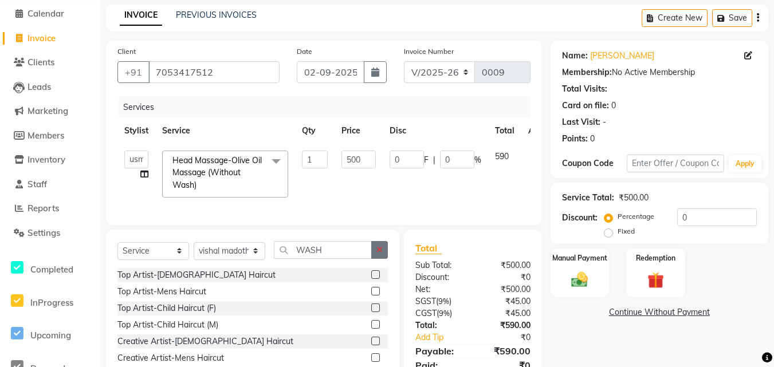
click at [381, 254] on icon "button" at bounding box center [380, 250] width 6 height 8
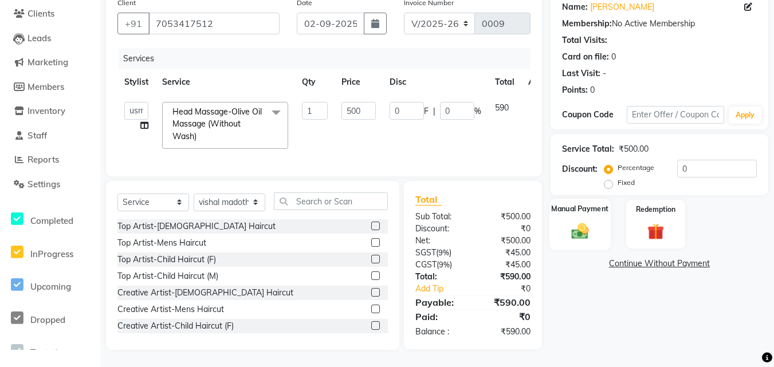
click at [588, 221] on img at bounding box center [580, 231] width 28 height 20
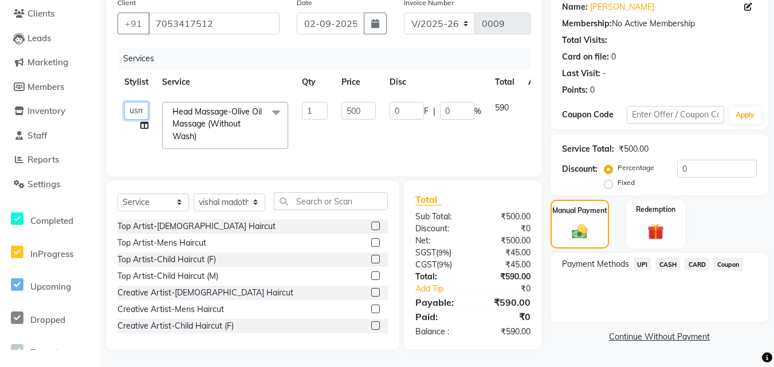
click at [132, 104] on select "ALI [PERSON_NAME] [PERSON_NAME] [PERSON_NAME] [PERSON_NAME] neha [PERSON_NAME] …" at bounding box center [136, 111] width 24 height 18
select select "90632"
click at [640, 258] on span "UPI" at bounding box center [643, 264] width 18 height 13
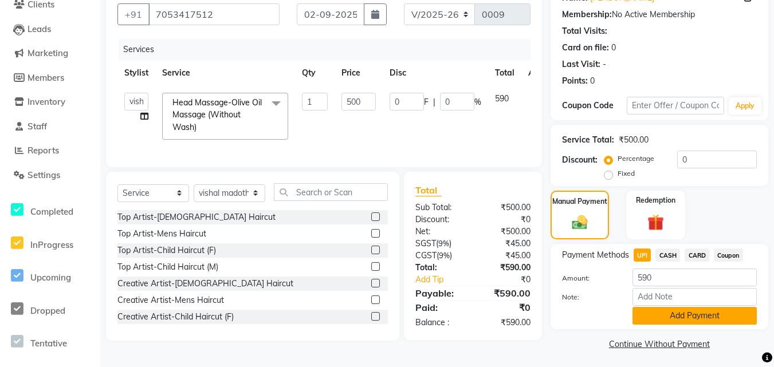
scroll to position [106, 0]
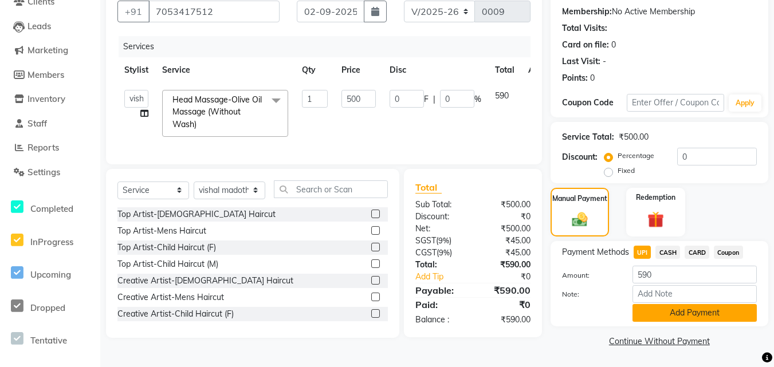
click at [669, 310] on button "Add Payment" at bounding box center [695, 313] width 124 height 18
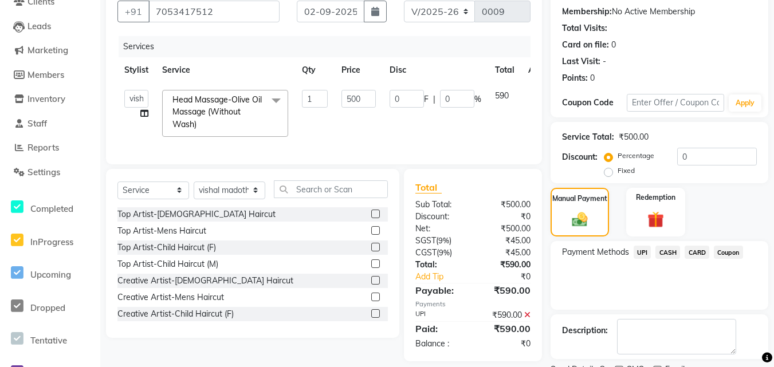
scroll to position [154, 0]
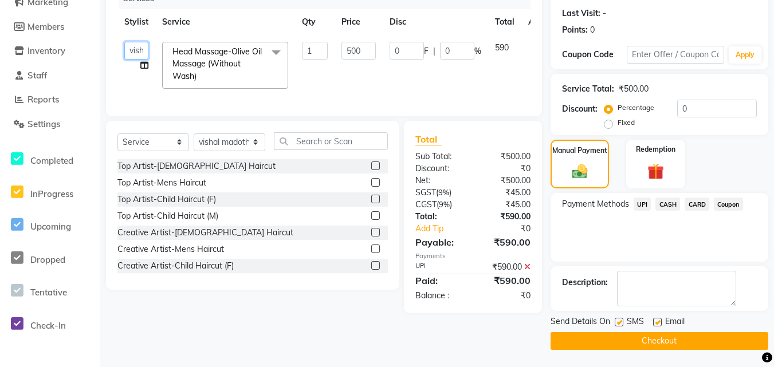
click at [137, 55] on select "ALI [PERSON_NAME] [PERSON_NAME] [PERSON_NAME] [PERSON_NAME] neha [PERSON_NAME] …" at bounding box center [136, 51] width 24 height 18
click at [124, 42] on select "ALI [PERSON_NAME] [PERSON_NAME] [PERSON_NAME] [PERSON_NAME] neha [PERSON_NAME] …" at bounding box center [136, 51] width 24 height 18
click at [132, 56] on select "ALI [PERSON_NAME] [PERSON_NAME] [PERSON_NAME] [PERSON_NAME] neha [PERSON_NAME] …" at bounding box center [136, 51] width 24 height 18
click at [124, 42] on select "ALI [PERSON_NAME] [PERSON_NAME] [PERSON_NAME] [PERSON_NAME] neha [PERSON_NAME] …" at bounding box center [136, 51] width 24 height 18
click at [618, 338] on button "Checkout" at bounding box center [660, 341] width 218 height 18
